Goal: Consume media (video, audio)

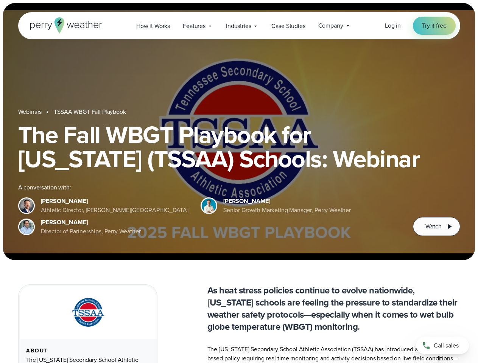
click at [239, 182] on div "The Fall WBGT Playbook for [US_STATE] (TSSAA) Schools: Webinar A conversation w…" at bounding box center [239, 179] width 442 height 113
click at [239, 26] on span "Industries" at bounding box center [238, 26] width 25 height 9
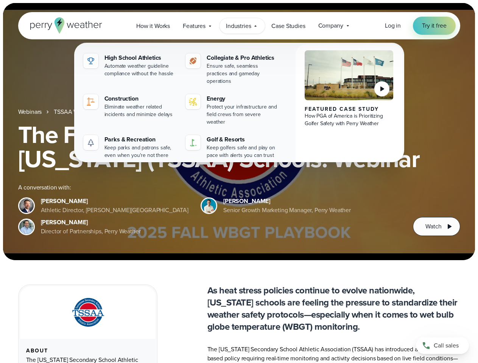
click at [239, 132] on h1 "The Fall WBGT Playbook for [US_STATE] (TSSAA) Schools: Webinar" at bounding box center [239, 147] width 442 height 48
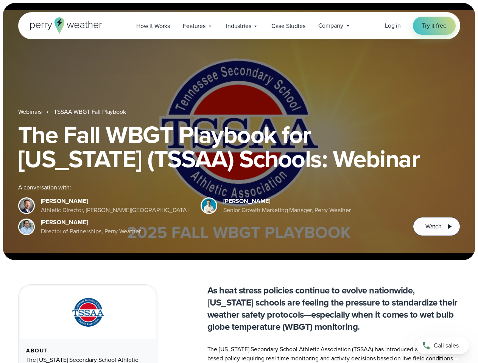
click at [90, 112] on link "TSSAA WBGT Fall Playbook" at bounding box center [90, 111] width 72 height 9
click at [436, 227] on span "Watch" at bounding box center [433, 226] width 16 height 9
